Goal: Entertainment & Leisure: Consume media (video, audio)

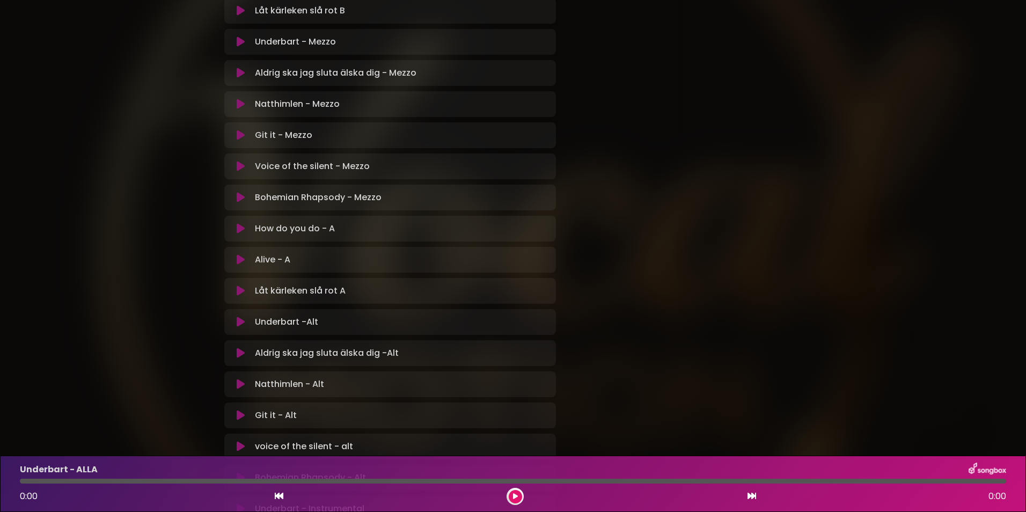
scroll to position [698, 0]
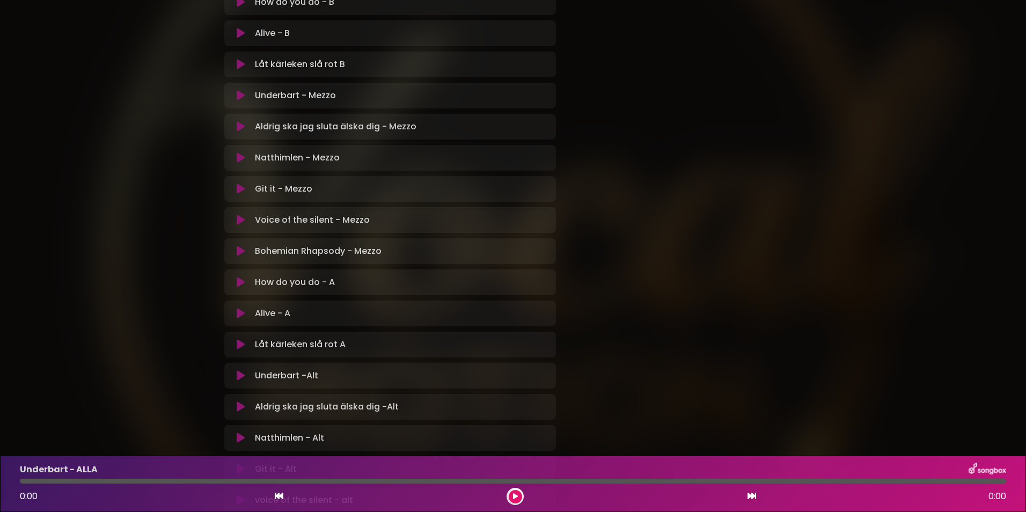
click at [239, 284] on icon at bounding box center [241, 282] width 8 height 11
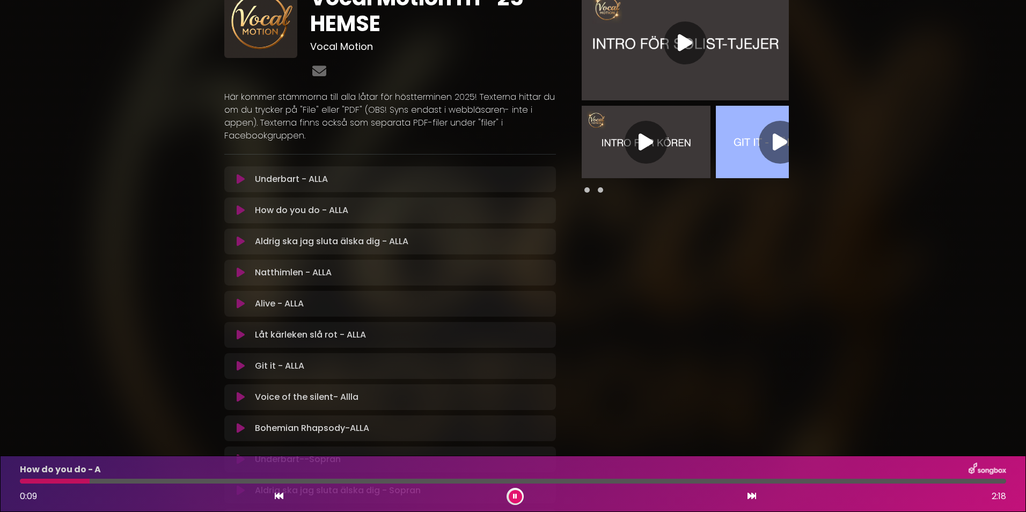
scroll to position [0, 0]
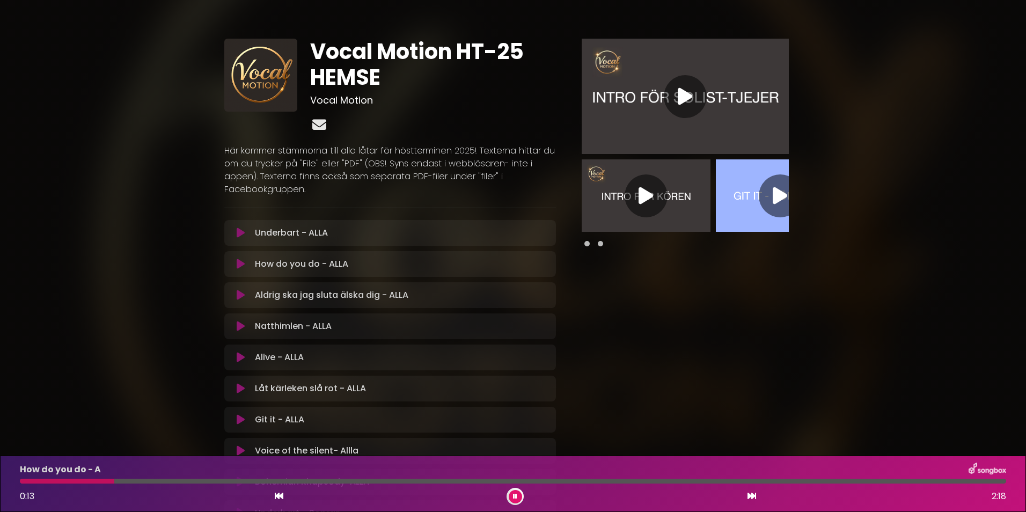
click at [321, 127] on icon at bounding box center [319, 125] width 18 height 14
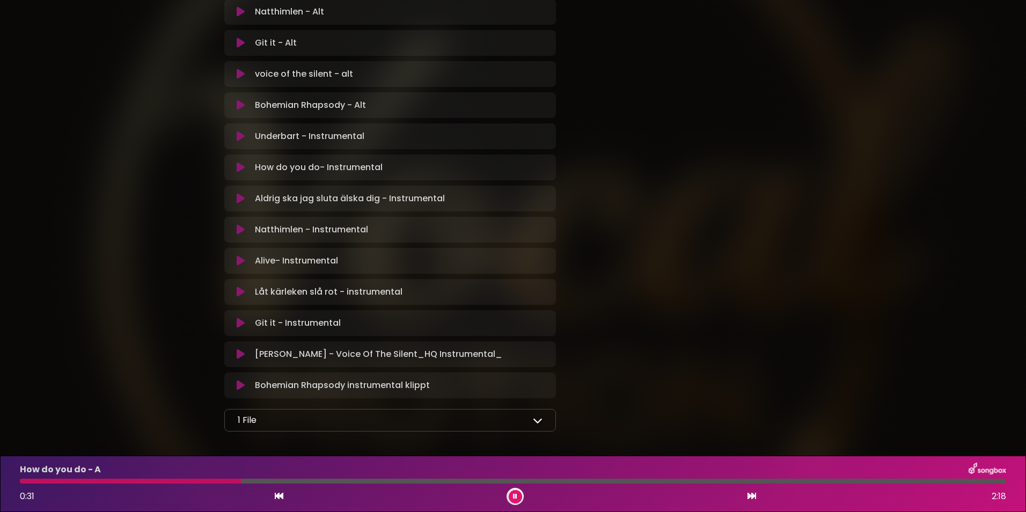
scroll to position [1170, 0]
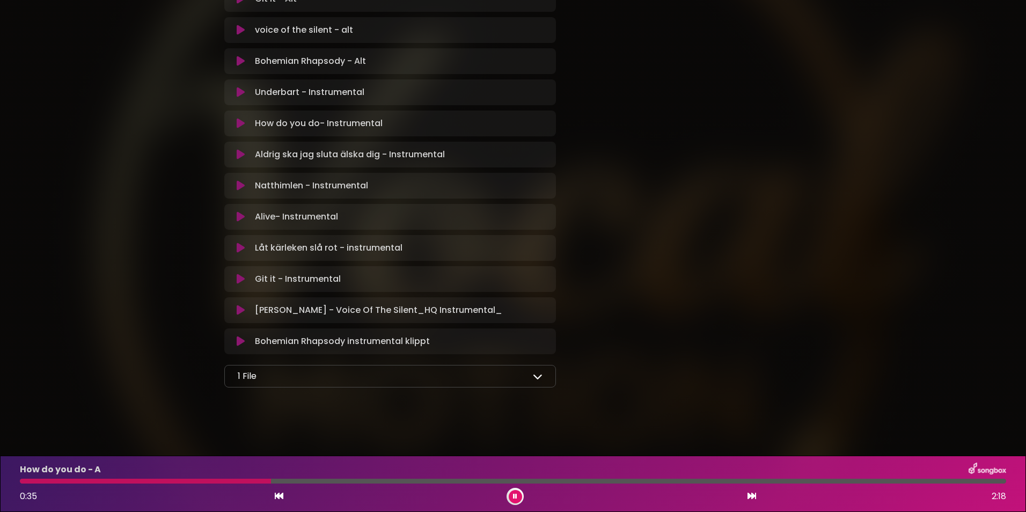
click at [538, 378] on icon at bounding box center [538, 376] width 10 height 10
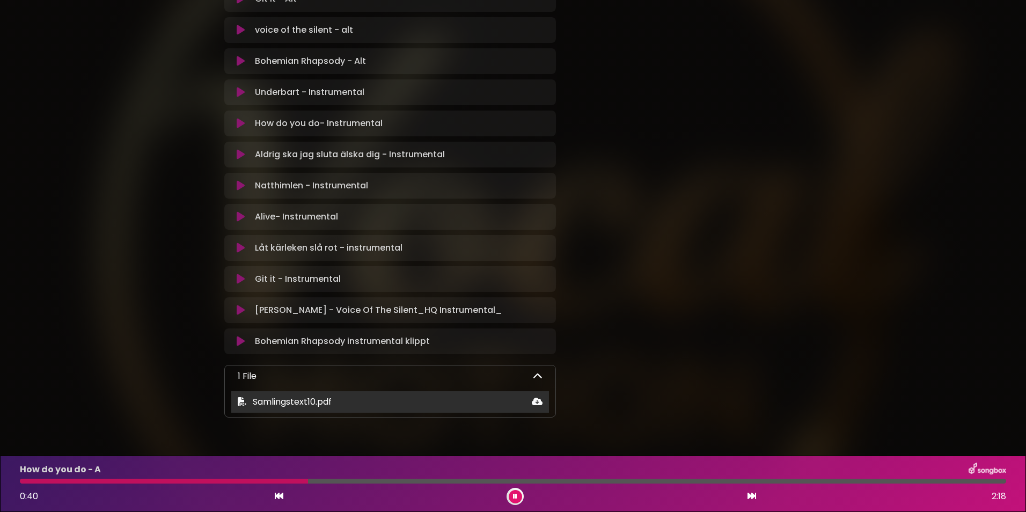
click at [539, 402] on icon at bounding box center [537, 401] width 11 height 9
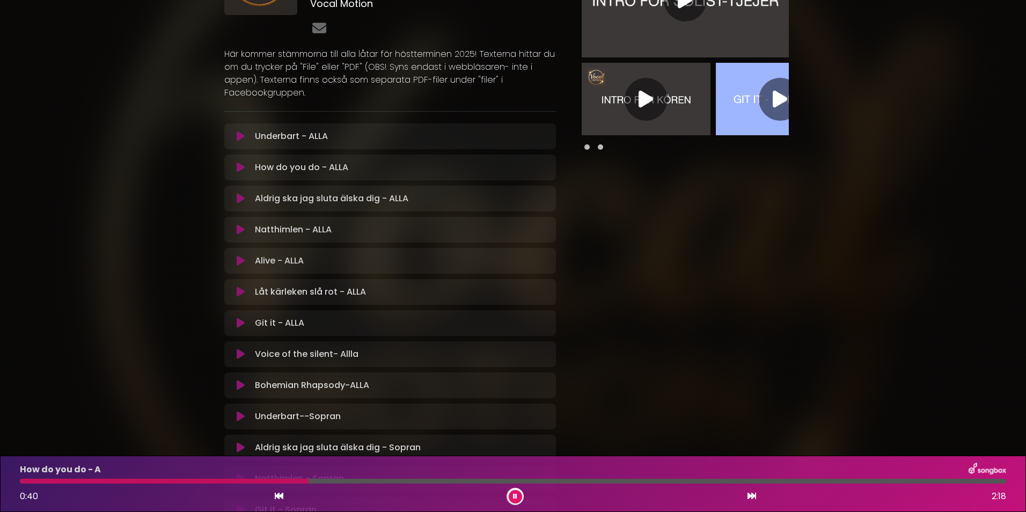
scroll to position [0, 0]
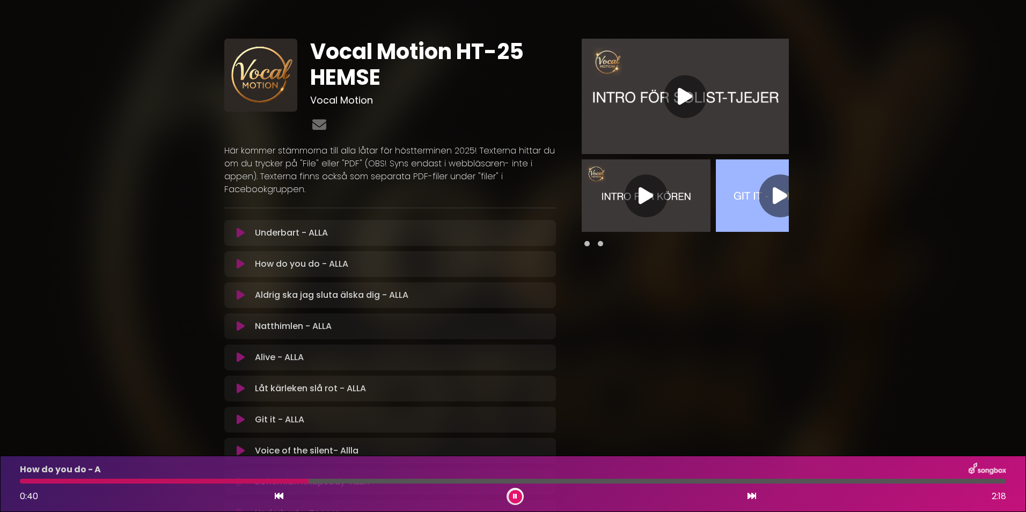
click at [645, 194] on icon at bounding box center [645, 195] width 14 height 19
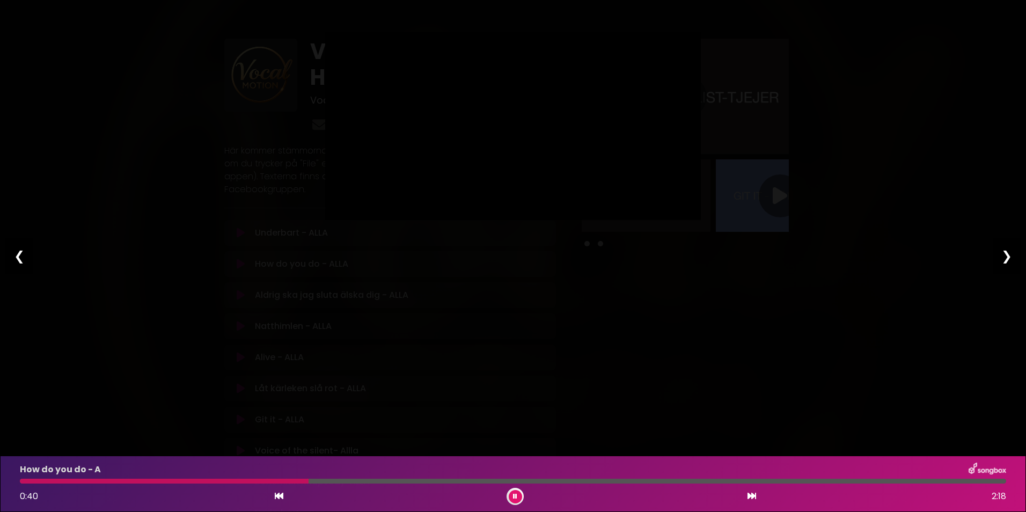
type input "*****"
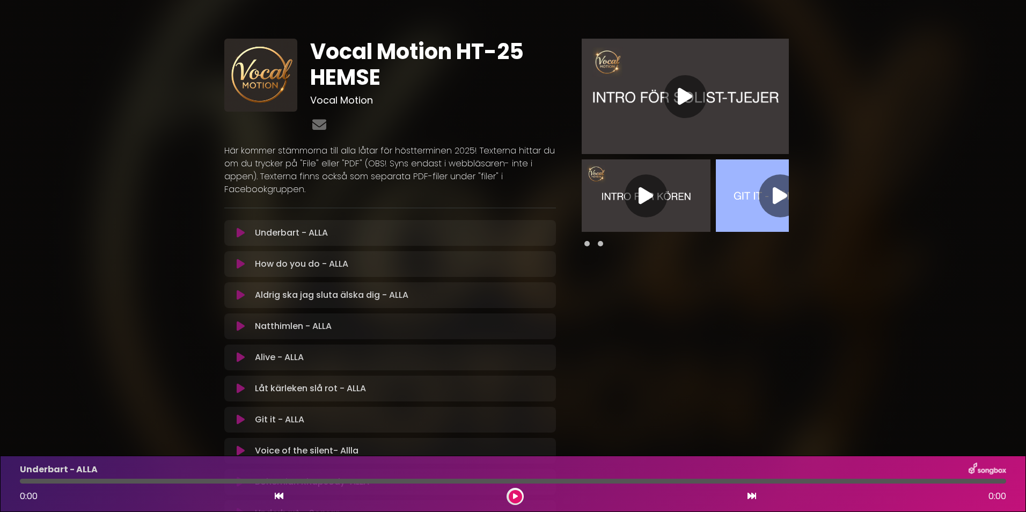
click at [760, 210] on img at bounding box center [780, 195] width 129 height 72
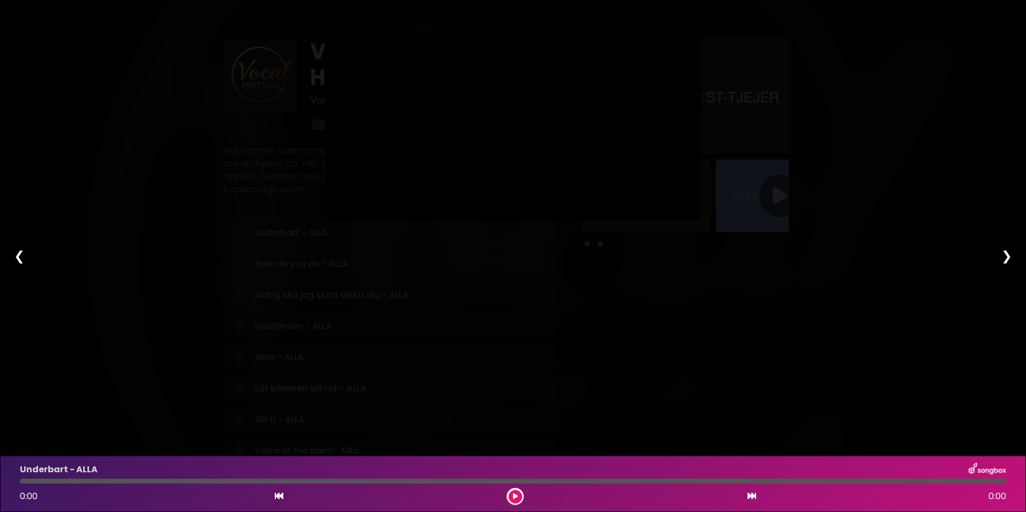
type input "*****"
